Goal: Information Seeking & Learning: Learn about a topic

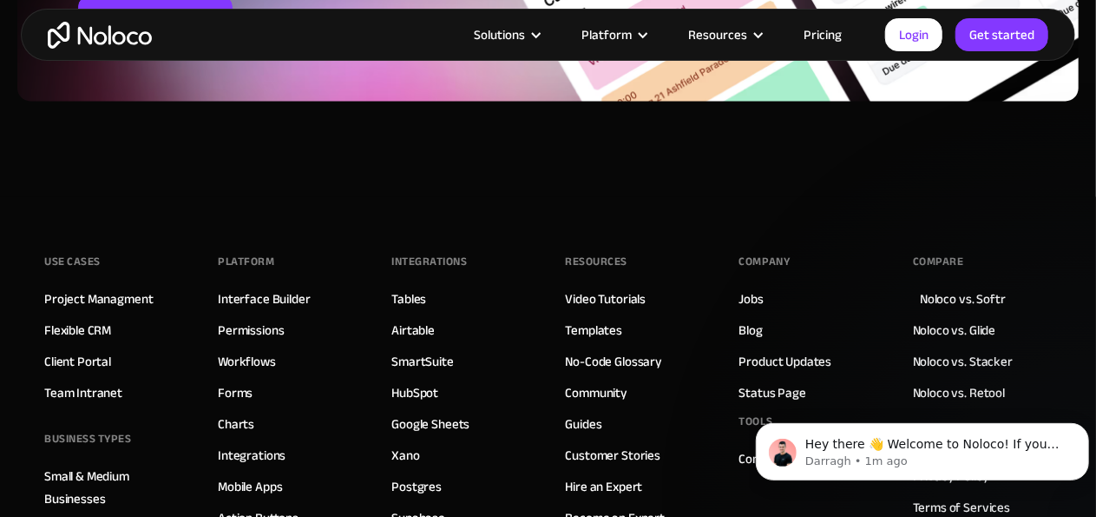
scroll to position [5287, 0]
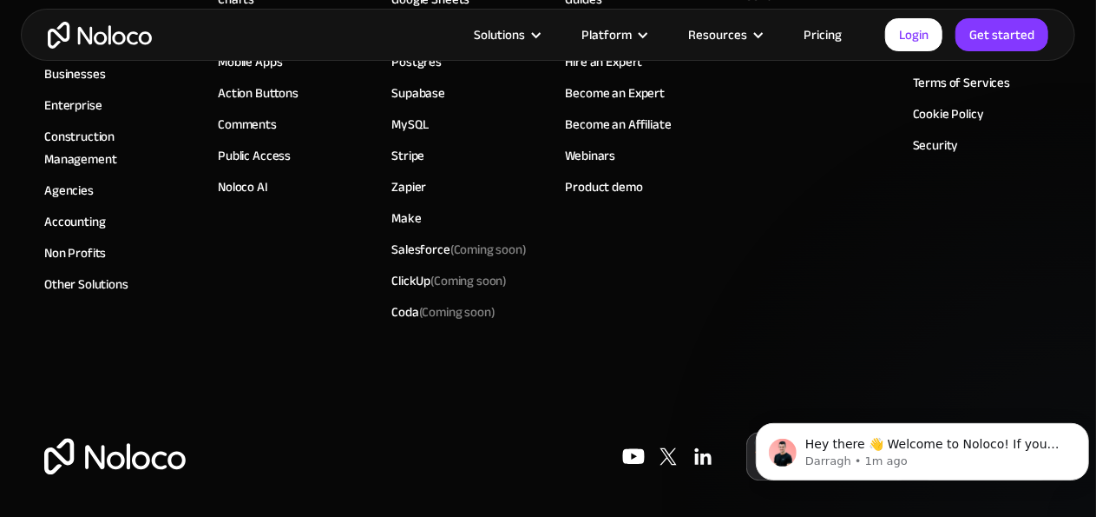
click at [836, 34] on link "Pricing" at bounding box center [823, 34] width 82 height 23
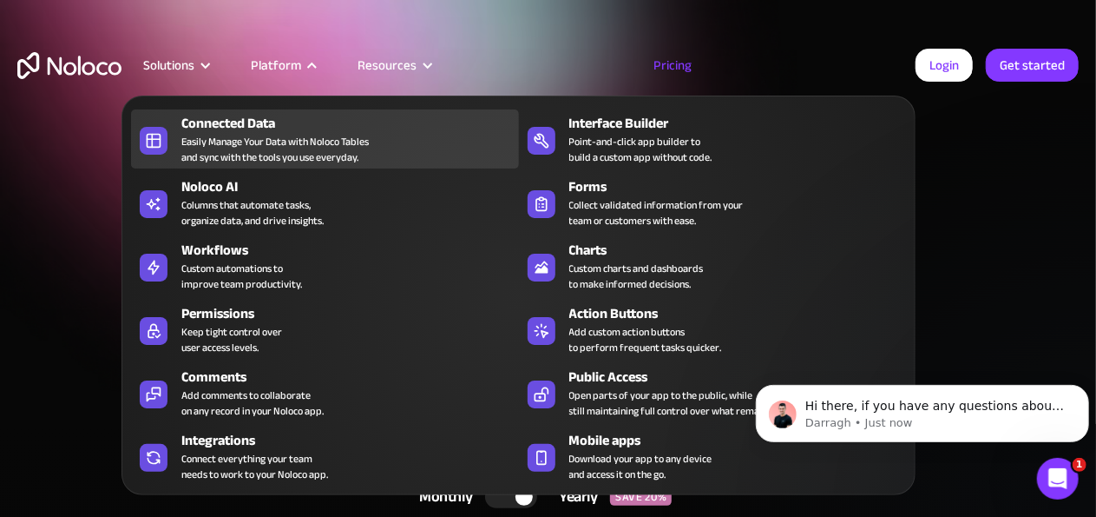
click at [230, 134] on div "Easily Manage Your Data with Noloco Tables and sync with the tools you use ever…" at bounding box center [275, 149] width 188 height 31
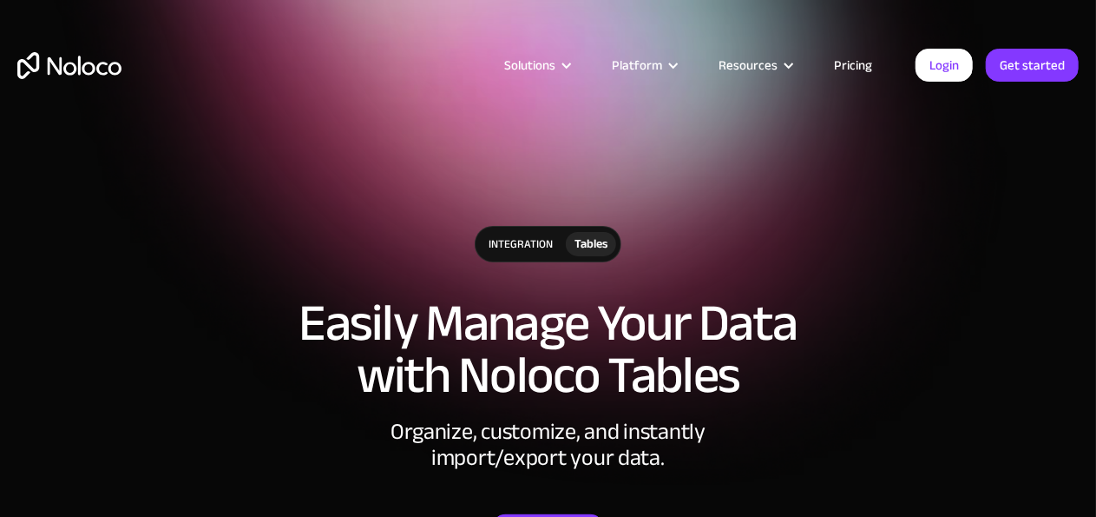
click at [425, 163] on section "integration Tables Easily Manage Your Data with Noloco Tables Organize, customi…" at bounding box center [548, 314] width 1096 height 629
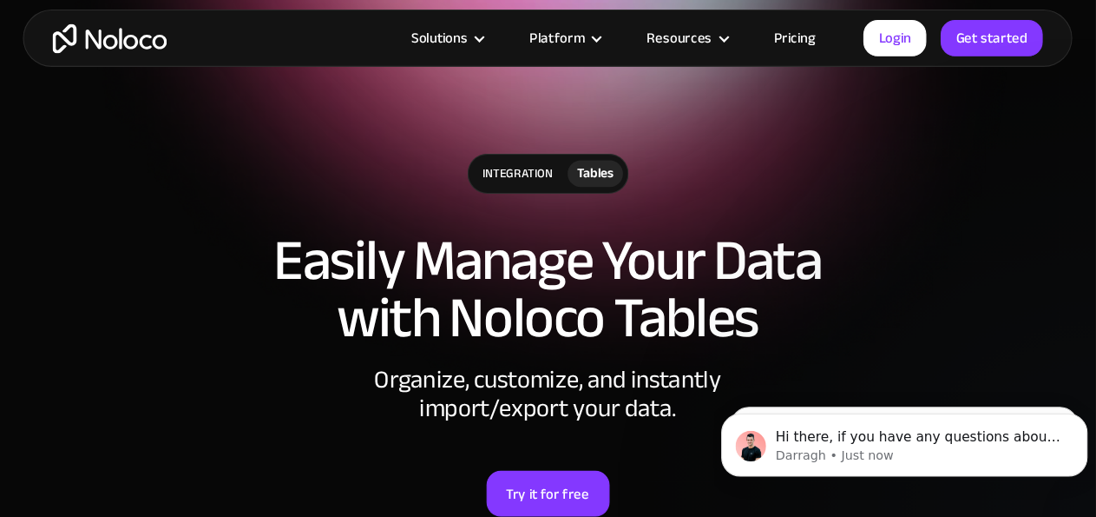
scroll to position [87, 0]
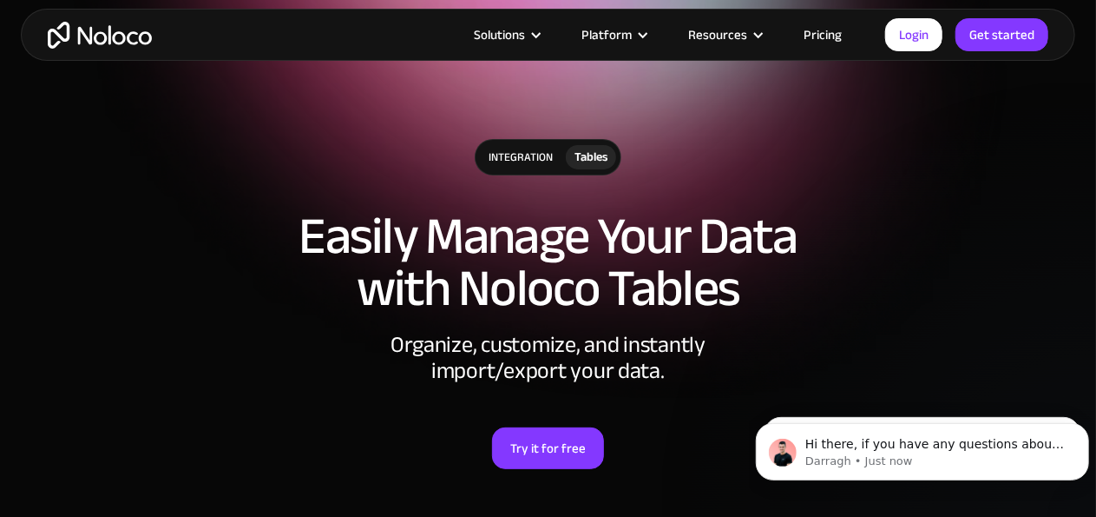
click at [872, 277] on h1 "Easily Manage Your Data with Noloco Tables" at bounding box center [548, 262] width 1062 height 104
click at [876, 280] on h1 "Easily Manage Your Data with Noloco Tables" at bounding box center [548, 262] width 1062 height 104
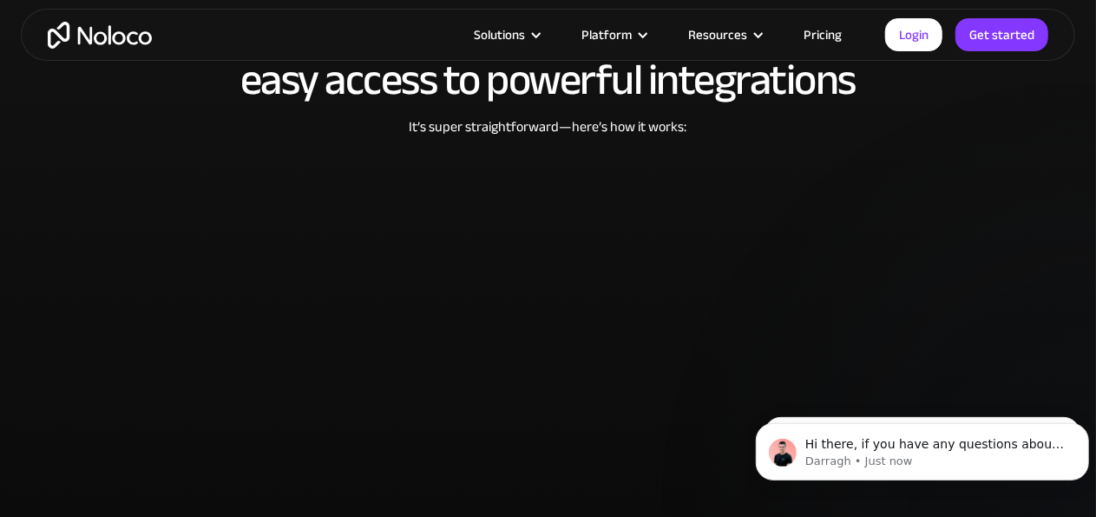
scroll to position [3559, 0]
